Goal: Find specific page/section: Find specific page/section

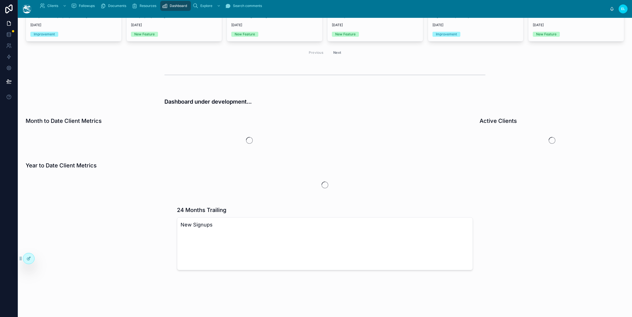
scroll to position [65, 0]
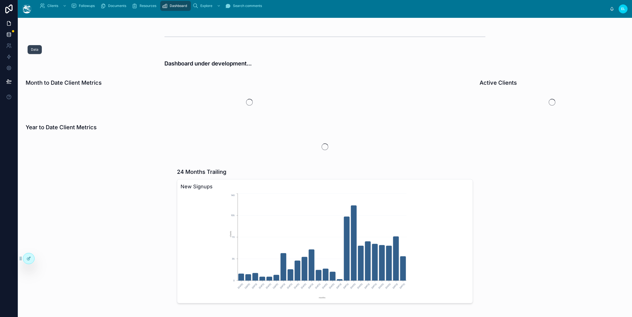
click at [12, 37] on icon at bounding box center [9, 35] width 6 height 6
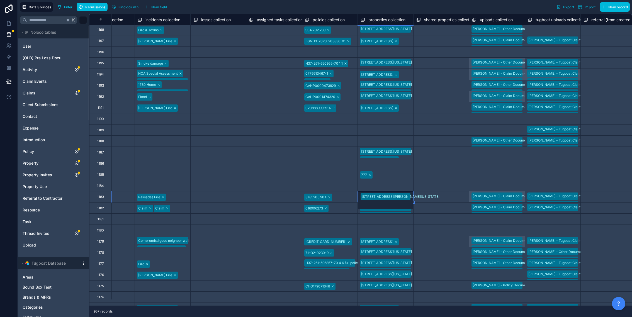
scroll to position [280, 4545]
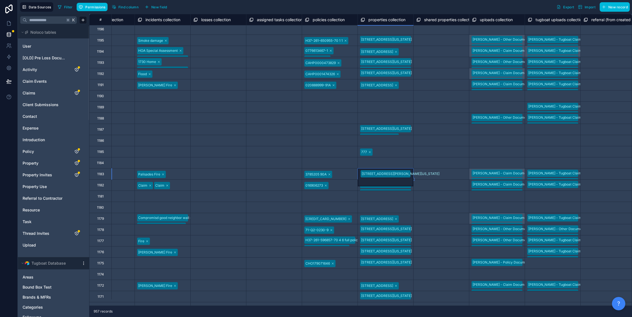
click at [413, 231] on div "[STREET_ADDRESS][US_STATE]" at bounding box center [385, 229] width 55 height 11
click at [413, 264] on div "[STREET_ADDRESS][US_STATE]" at bounding box center [385, 263] width 55 height 11
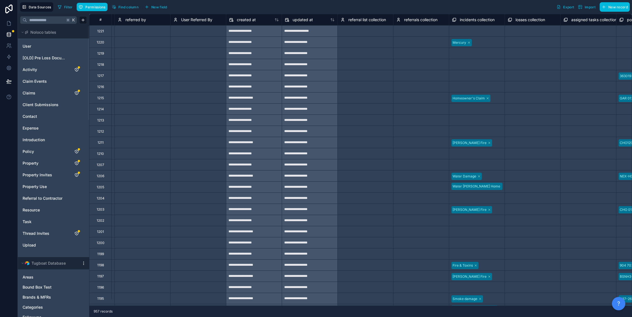
scroll to position [0, 4231]
